Goal: Task Accomplishment & Management: Use online tool/utility

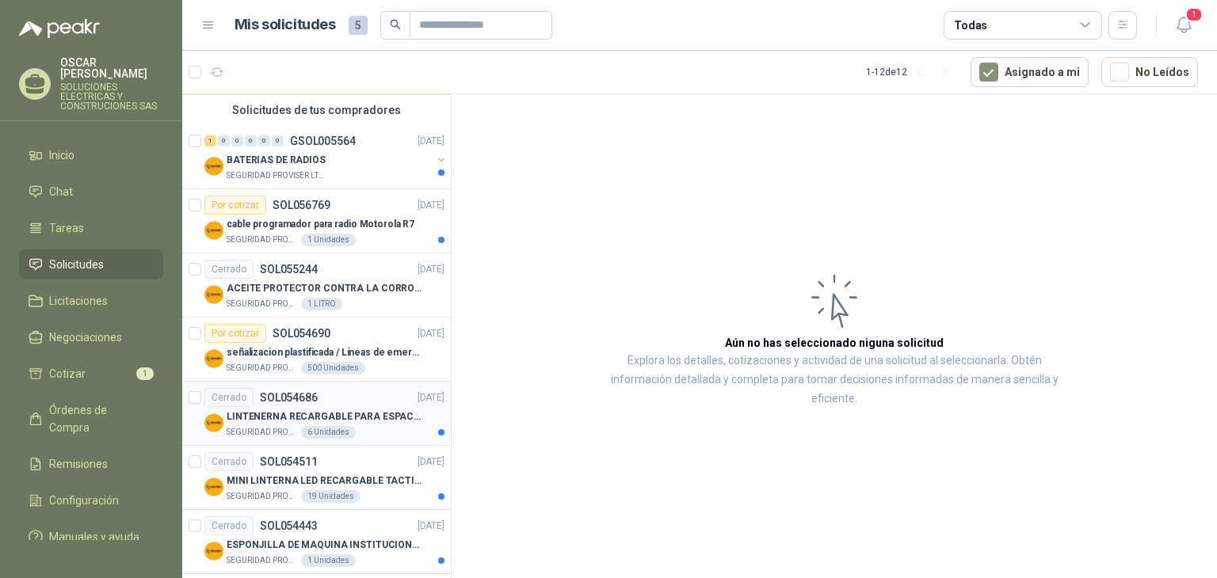
scroll to position [317, 0]
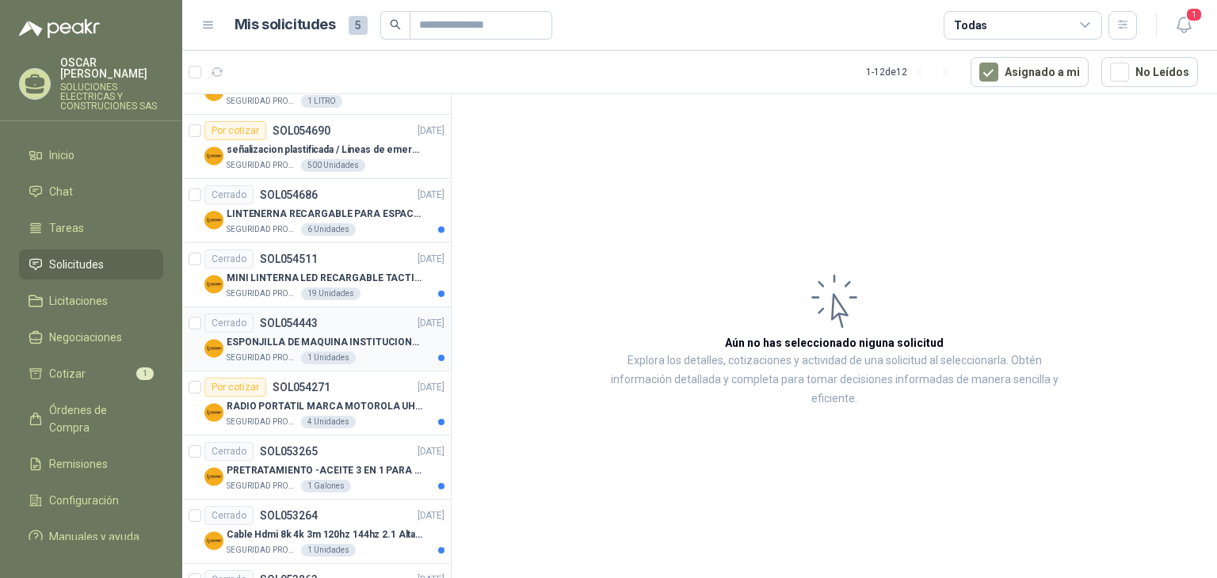
click at [368, 344] on p "ESPONJILLA DE MAQUINA INSTITUCIONAL-NEGRA X 12 UNIDADES" at bounding box center [325, 342] width 197 height 15
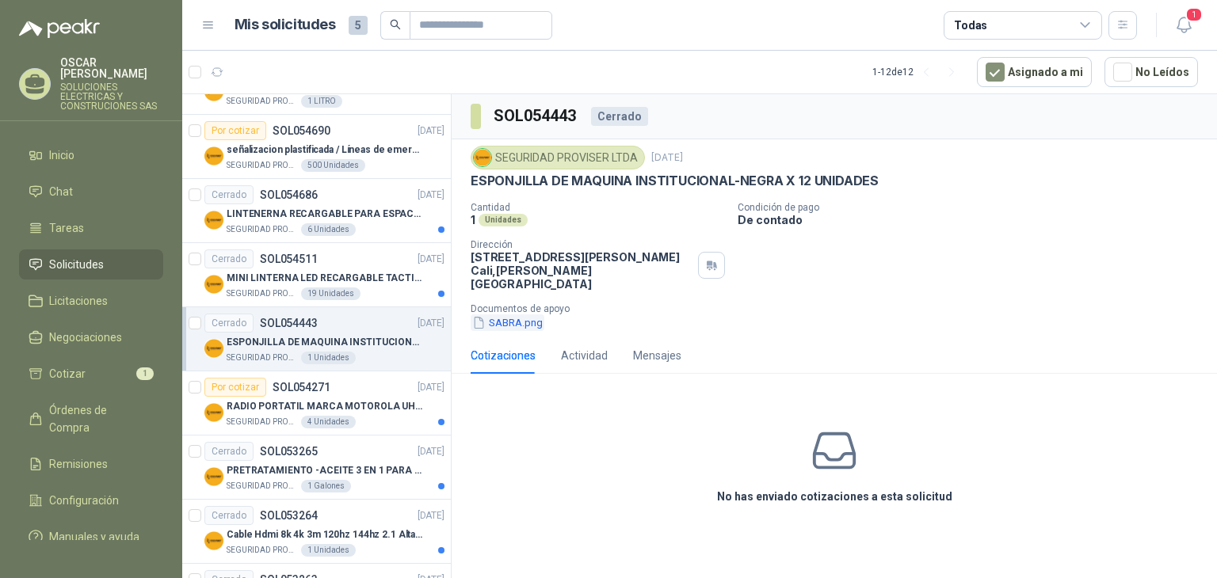
click at [513, 314] on button "SABRA.png" at bounding box center [508, 322] width 74 height 17
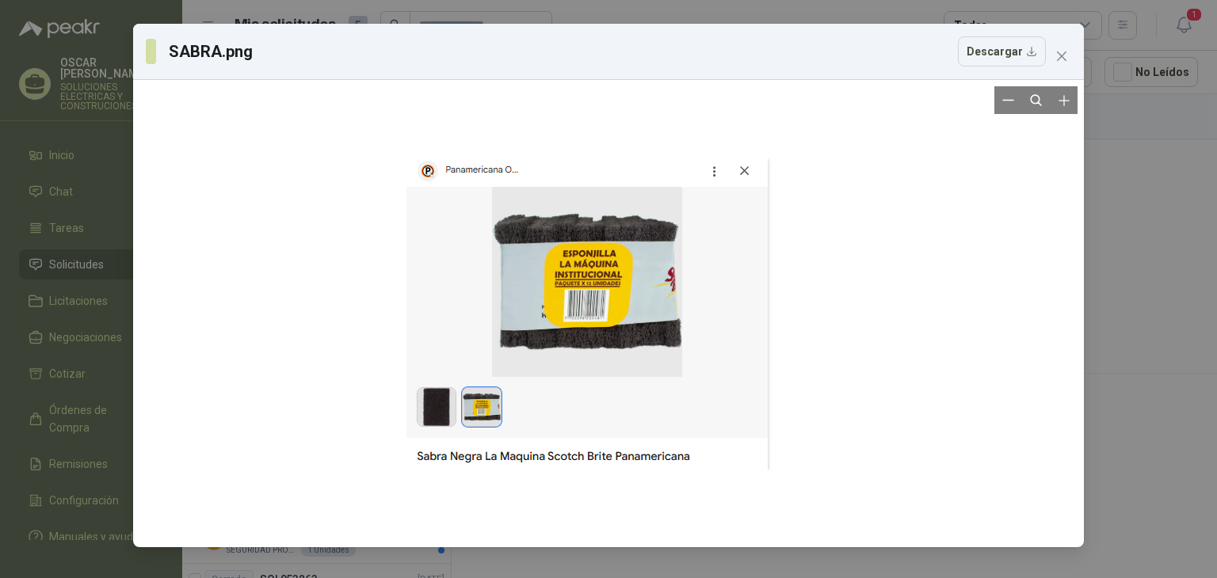
click at [440, 422] on div at bounding box center [608, 313] width 404 height 455
click at [1056, 59] on icon "close" at bounding box center [1061, 56] width 13 height 13
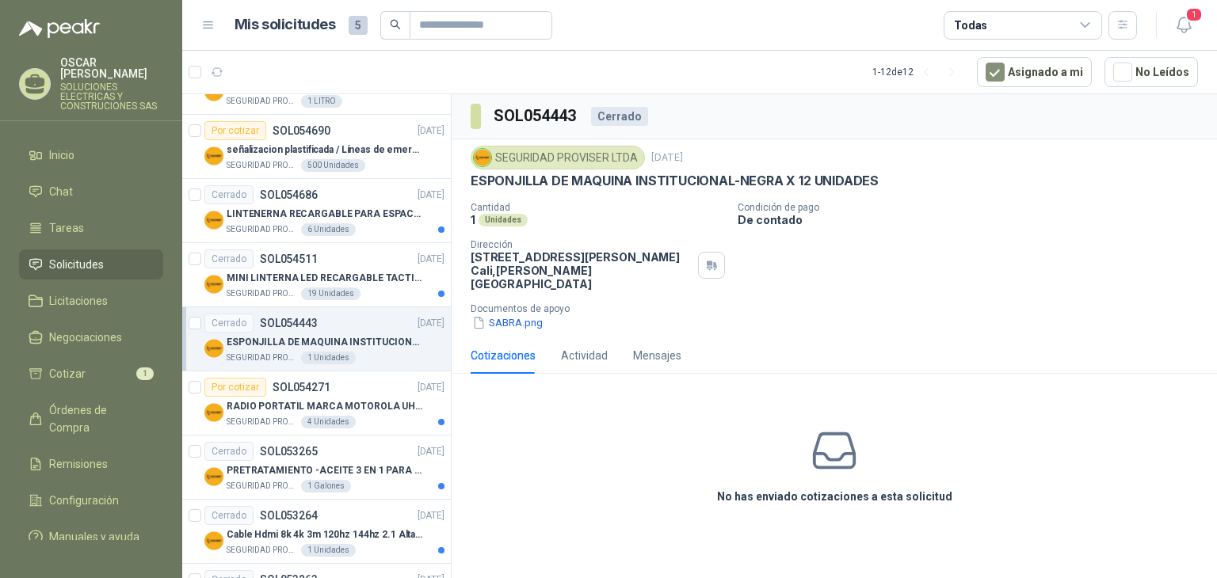
click at [86, 261] on span "Solicitudes" at bounding box center [76, 264] width 55 height 17
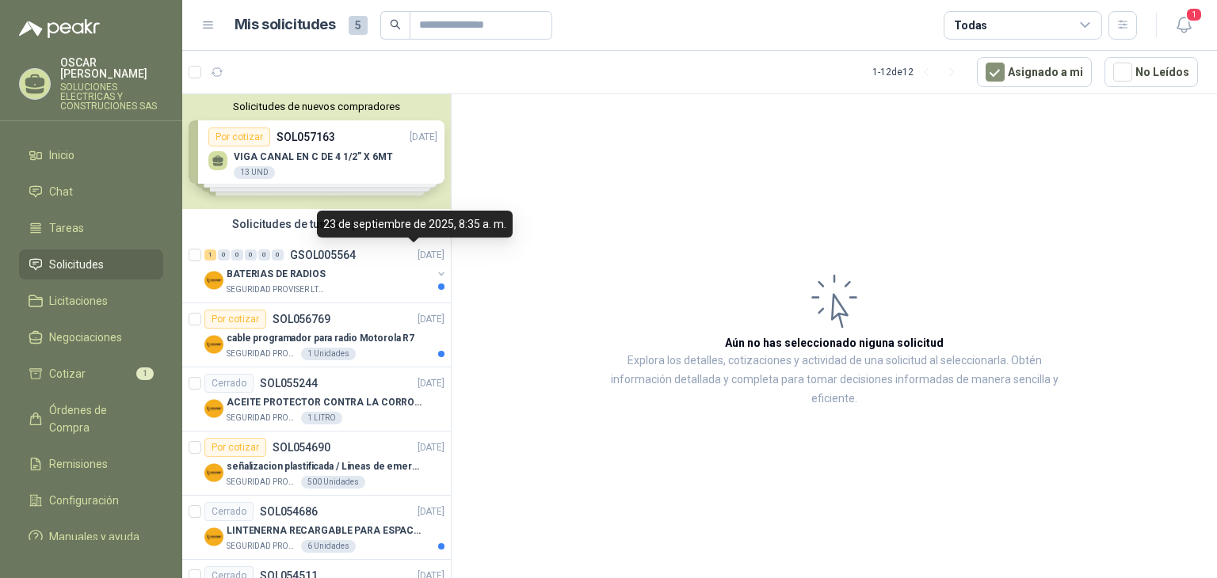
drag, startPoint x: 411, startPoint y: 237, endPoint x: 573, endPoint y: 112, distance: 204.4
click at [586, 109] on article "Aún no has seleccionado niguna solicitud Explora los detalles, cotizaciones y a…" at bounding box center [834, 339] width 765 height 490
